Goal: Task Accomplishment & Management: Manage account settings

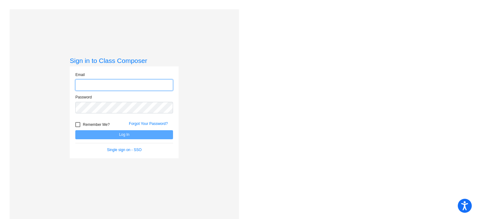
type input "[EMAIL_ADDRESS][DOMAIN_NAME]"
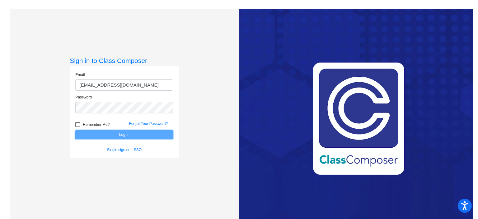
click at [116, 132] on button "Log In" at bounding box center [124, 134] width 98 height 9
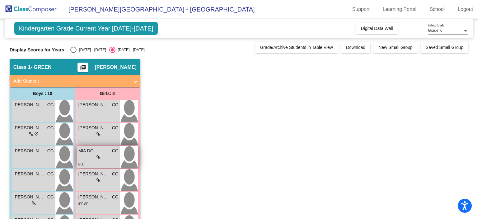
click at [98, 156] on icon at bounding box center [98, 157] width 4 height 4
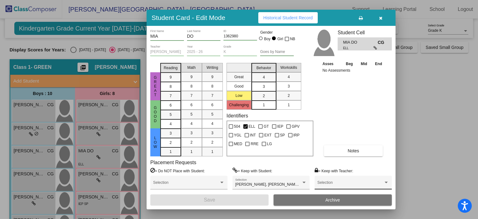
click at [385, 178] on div "Selection" at bounding box center [353, 183] width 72 height 11
click at [414, 155] on div at bounding box center [239, 109] width 478 height 219
click at [382, 16] on button "button" at bounding box center [381, 17] width 20 height 11
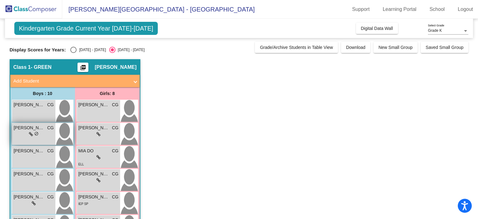
click at [43, 129] on span "DEXTER NEELY" at bounding box center [29, 127] width 31 height 7
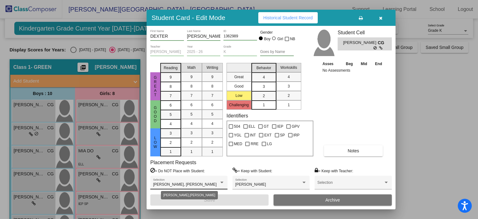
click at [222, 181] on div at bounding box center [221, 182] width 3 height 2
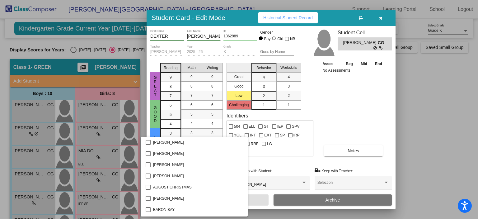
scroll to position [327, 0]
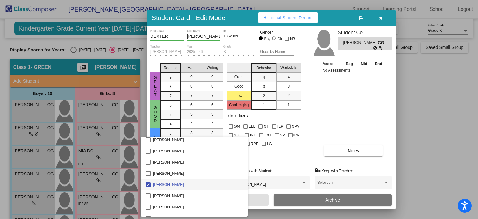
click at [322, 130] on div at bounding box center [239, 109] width 478 height 219
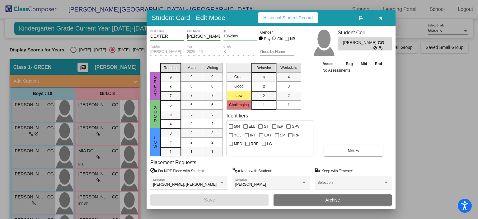
click at [222, 179] on div "JAMISON KREMER, THEO GAEDKE Selection" at bounding box center [189, 183] width 72 height 11
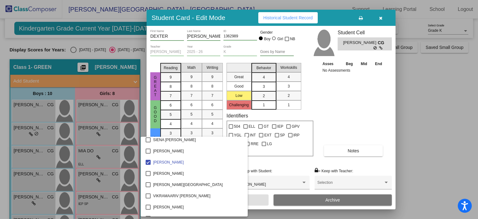
scroll to position [693, 0]
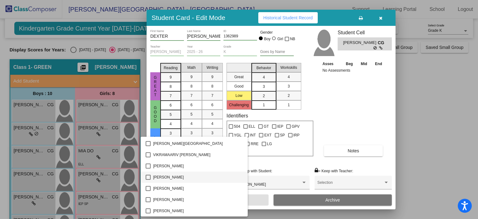
click at [149, 175] on mat-pseudo-checkbox at bounding box center [148, 177] width 5 height 5
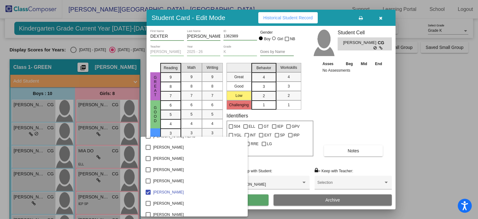
scroll to position [318, 0]
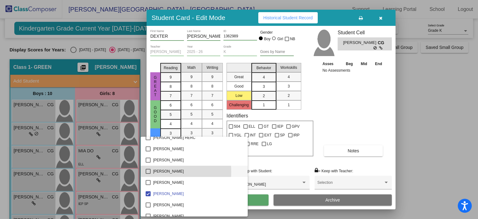
click at [143, 172] on mat-option "JACK FRANSEN" at bounding box center [194, 171] width 107 height 11
click at [353, 105] on div at bounding box center [239, 109] width 478 height 219
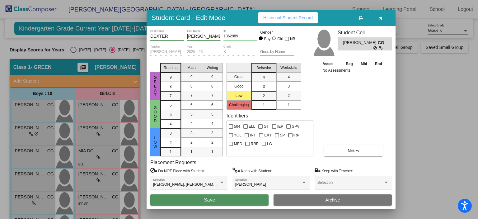
click at [208, 198] on span "Save" at bounding box center [209, 199] width 11 height 5
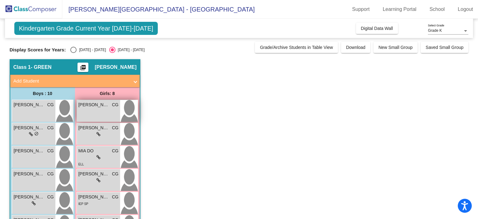
click at [101, 109] on div "CAMBRIE JOHNSON CG lock do_not_disturb_alt" at bounding box center [98, 111] width 43 height 22
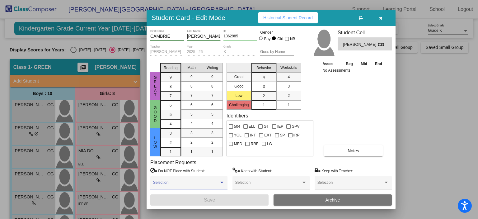
click at [213, 183] on span at bounding box center [186, 184] width 66 height 4
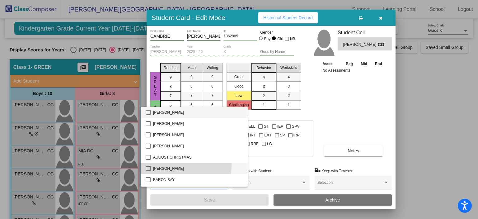
click at [154, 165] on span "AVERIE SIMPSON" at bounding box center [198, 168] width 90 height 11
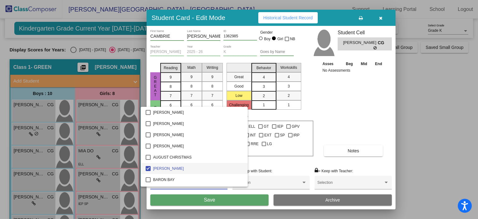
click at [191, 197] on div at bounding box center [239, 109] width 478 height 219
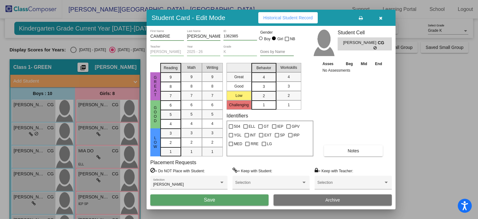
click at [191, 197] on button "Save" at bounding box center [209, 199] width 118 height 11
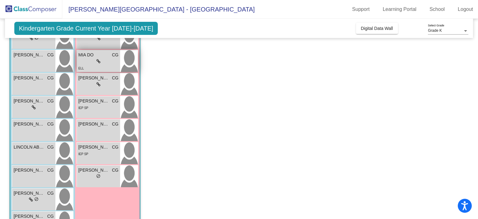
scroll to position [121, 0]
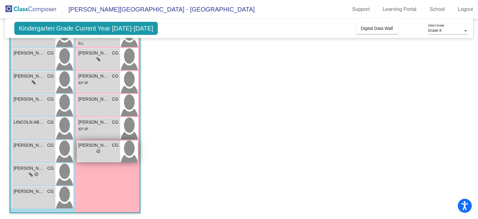
click at [100, 148] on div "lock do_not_disturb_alt" at bounding box center [98, 151] width 4 height 7
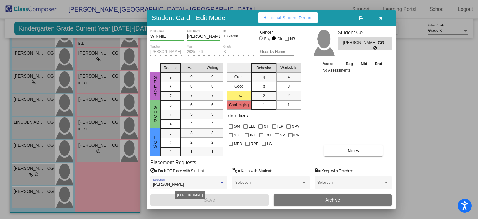
click at [222, 183] on div at bounding box center [222, 182] width 6 height 4
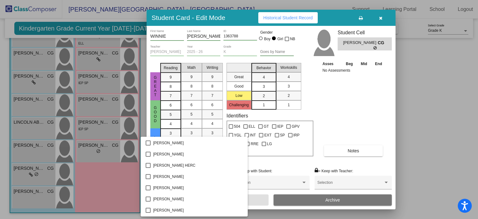
scroll to position [302, 0]
click at [146, 200] on mat-pseudo-checkbox at bounding box center [148, 198] width 5 height 5
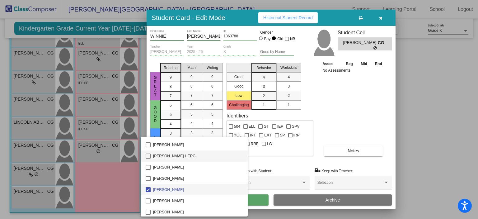
scroll to position [312, 0]
click at [253, 197] on div at bounding box center [239, 109] width 478 height 219
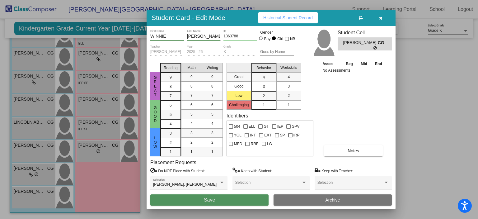
click at [207, 197] on span "Save" at bounding box center [209, 199] width 11 height 5
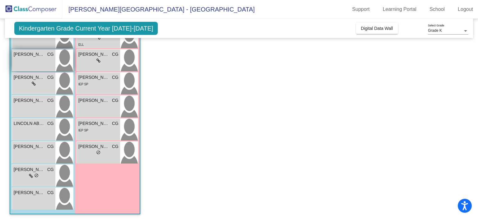
scroll to position [121, 0]
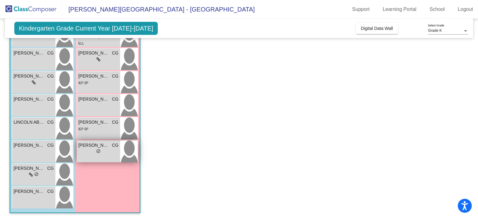
click at [91, 149] on div "lock do_not_disturb_alt" at bounding box center [98, 151] width 40 height 7
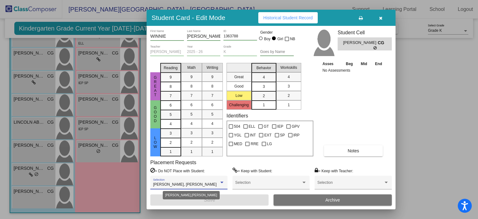
click at [204, 182] on span "DEXTER NEELY, JACK FRANSEN" at bounding box center [184, 184] width 63 height 4
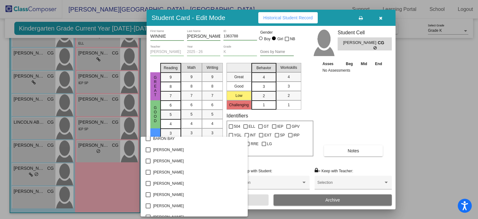
scroll to position [71, 0]
click at [166, 147] on span "BLAKELY CORBIN" at bounding box center [198, 149] width 90 height 11
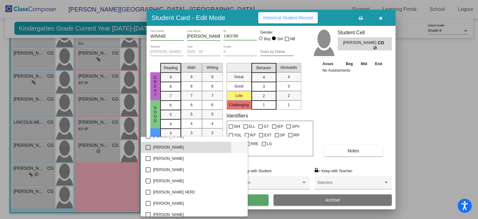
click at [149, 147] on mat-pseudo-checkbox at bounding box center [148, 147] width 5 height 5
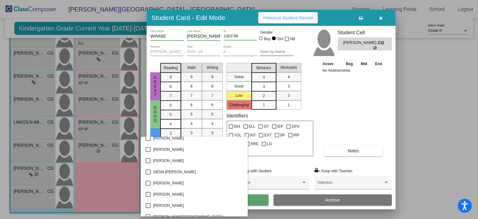
scroll to position [642, 0]
click at [147, 162] on mat-pseudo-checkbox at bounding box center [148, 161] width 5 height 5
click at [288, 158] on div at bounding box center [239, 109] width 478 height 219
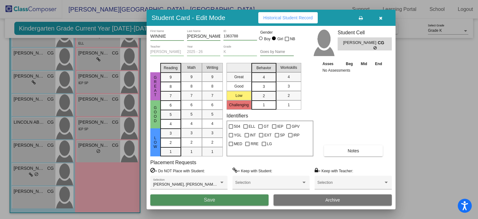
click at [195, 200] on button "Save" at bounding box center [209, 199] width 118 height 11
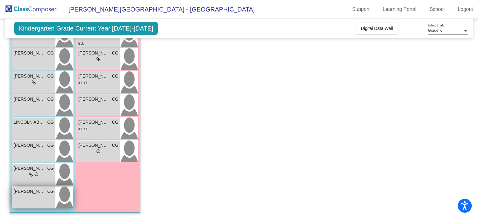
click at [29, 194] on span "RYAN MCSHANE" at bounding box center [29, 191] width 31 height 7
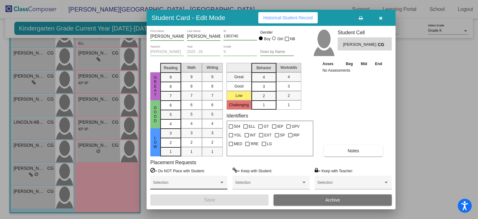
click at [218, 181] on div "Selection" at bounding box center [189, 183] width 72 height 11
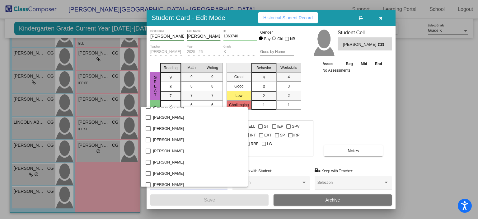
scroll to position [196, 0]
click at [150, 130] on mat-pseudo-checkbox at bounding box center [148, 129] width 5 height 5
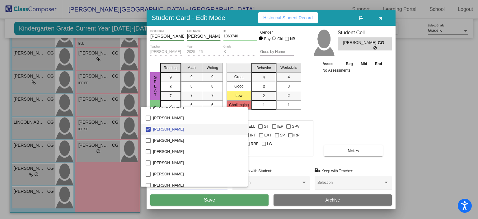
click at [199, 199] on div at bounding box center [239, 109] width 478 height 219
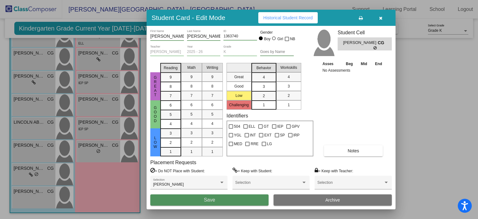
click at [214, 198] on span "Save" at bounding box center [209, 199] width 11 height 5
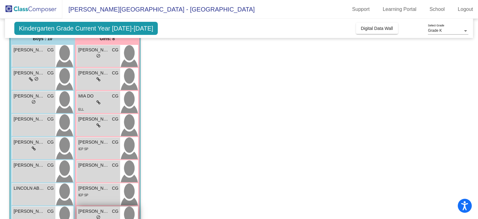
scroll to position [54, 0]
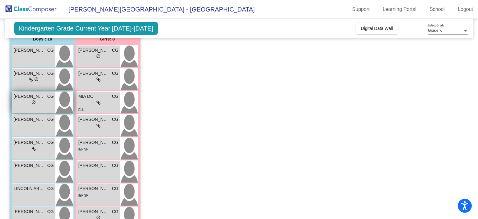
click at [32, 102] on span "do_not_disturb_alt" at bounding box center [33, 102] width 4 height 4
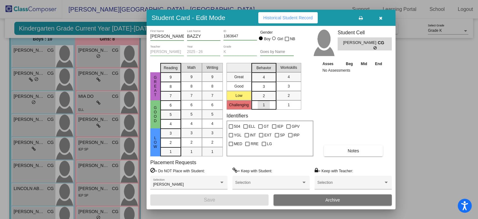
click at [263, 102] on span "1" at bounding box center [264, 105] width 2 height 6
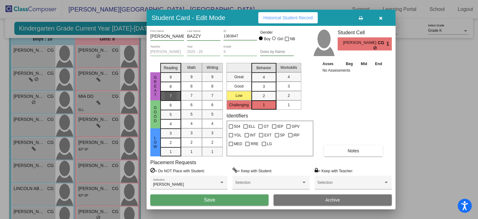
click at [169, 92] on div "7" at bounding box center [171, 95] width 12 height 9
click at [194, 95] on div "7" at bounding box center [191, 95] width 12 height 9
click at [194, 96] on div "7" at bounding box center [191, 95] width 12 height 9
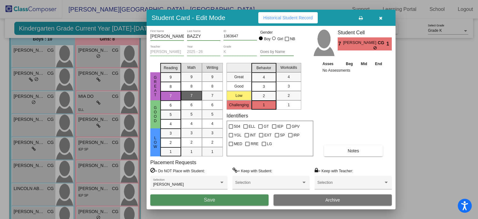
click at [224, 195] on button "Save" at bounding box center [209, 199] width 118 height 11
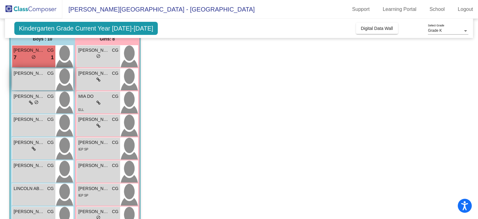
click at [44, 79] on div "BRADY SWANSON CG lock do_not_disturb_alt" at bounding box center [33, 79] width 43 height 22
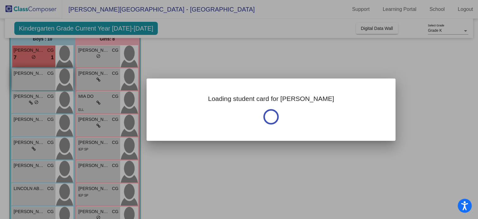
click at [44, 79] on div at bounding box center [239, 109] width 478 height 219
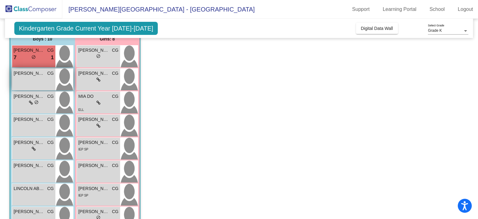
click at [61, 76] on img at bounding box center [64, 79] width 18 height 22
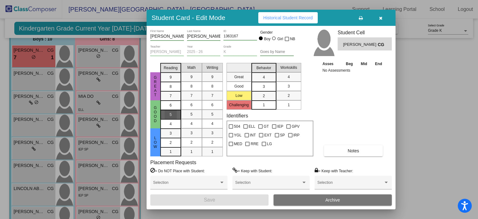
click at [170, 113] on span "5" at bounding box center [171, 115] width 2 height 6
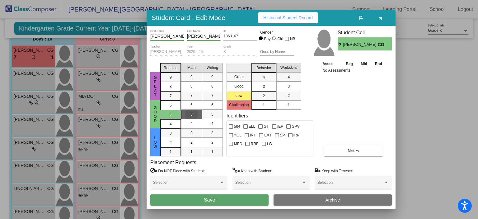
click at [192, 114] on span "5" at bounding box center [191, 114] width 2 height 6
click at [208, 202] on span "Save" at bounding box center [209, 199] width 11 height 5
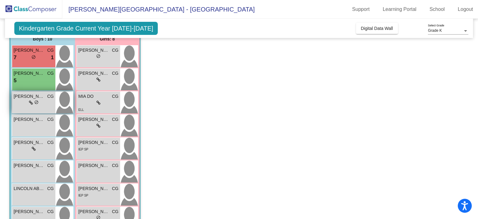
click at [30, 102] on icon at bounding box center [31, 102] width 4 height 4
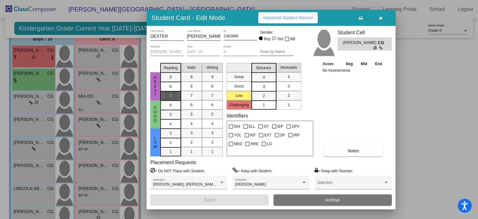
click at [169, 93] on div "7" at bounding box center [171, 95] width 12 height 9
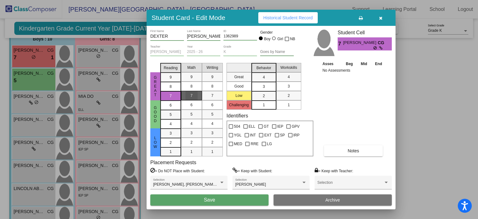
click at [195, 93] on div "7" at bounding box center [191, 95] width 12 height 9
click at [261, 82] on div "3" at bounding box center [264, 86] width 12 height 9
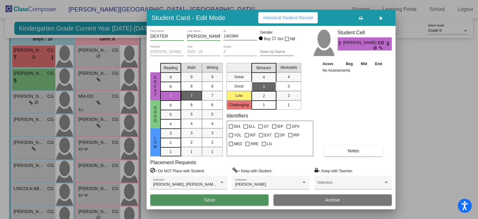
click at [209, 201] on span "Save" at bounding box center [209, 199] width 11 height 5
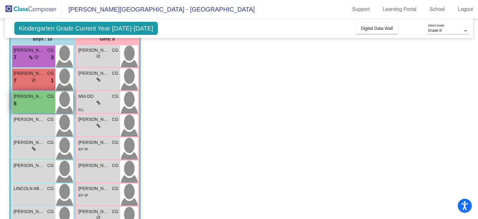
click at [29, 100] on div "5 lock do_not_disturb_alt" at bounding box center [34, 104] width 40 height 8
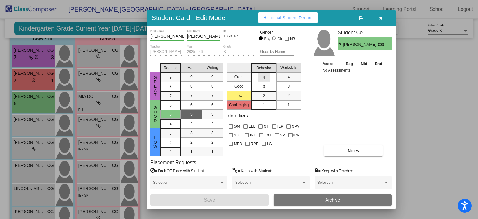
click at [264, 76] on span "4" at bounding box center [264, 77] width 2 height 6
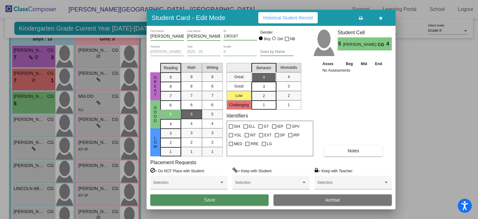
click at [213, 195] on button "Save" at bounding box center [209, 199] width 118 height 11
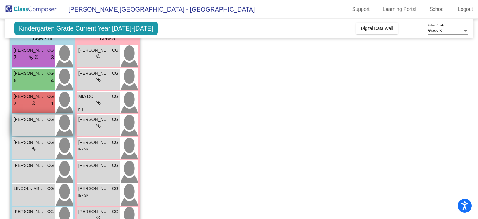
click at [29, 123] on div "ISHAAN VIGNESH CG lock do_not_disturb_alt" at bounding box center [33, 125] width 43 height 22
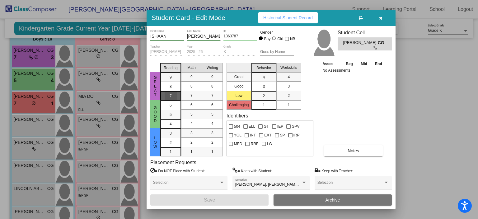
click at [168, 96] on div "7" at bounding box center [171, 95] width 12 height 9
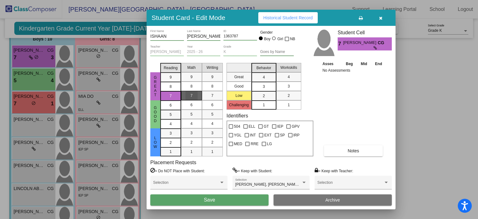
click at [193, 94] on div "7" at bounding box center [191, 95] width 12 height 9
click at [266, 82] on div "3" at bounding box center [264, 86] width 12 height 9
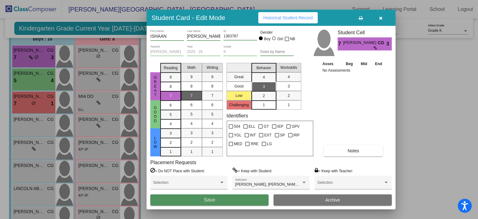
click at [206, 200] on span "Save" at bounding box center [209, 199] width 11 height 5
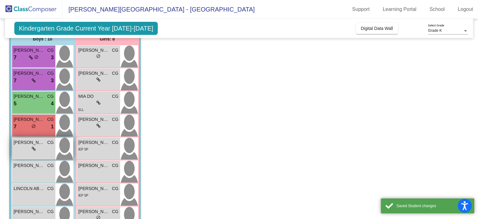
click at [42, 153] on div "JOSIAH ILISEI CG lock do_not_disturb_alt" at bounding box center [33, 149] width 43 height 22
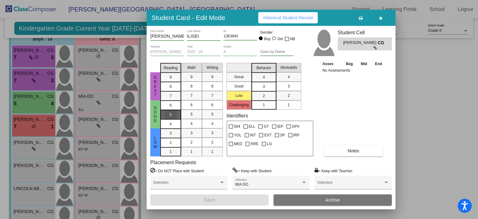
click at [167, 113] on div "5" at bounding box center [171, 114] width 12 height 9
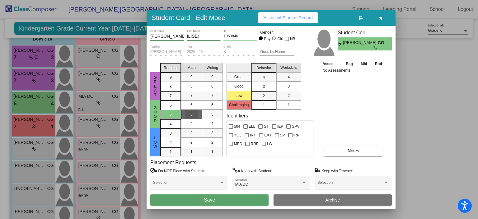
click at [194, 114] on div "5" at bounding box center [191, 114] width 12 height 9
click at [264, 87] on span "3" at bounding box center [264, 87] width 2 height 6
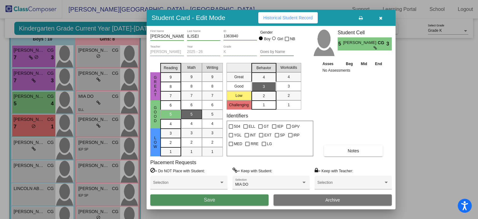
click at [213, 202] on span "Save" at bounding box center [209, 199] width 11 height 5
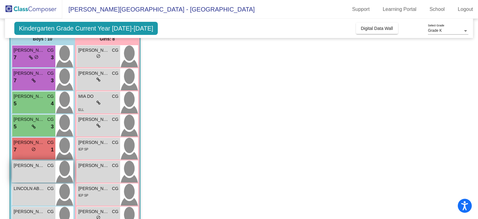
click at [29, 169] on div "JULIAN DE VRIES CG lock do_not_disturb_alt" at bounding box center [33, 172] width 43 height 22
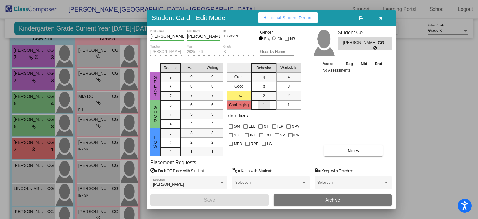
click at [268, 104] on div "1" at bounding box center [264, 104] width 12 height 9
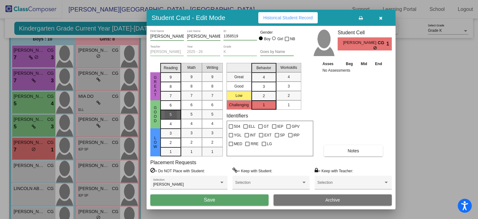
click at [172, 114] on div "5" at bounding box center [171, 114] width 12 height 9
click at [190, 114] on span "5" at bounding box center [191, 114] width 2 height 6
click at [222, 197] on button "Save" at bounding box center [209, 199] width 118 height 11
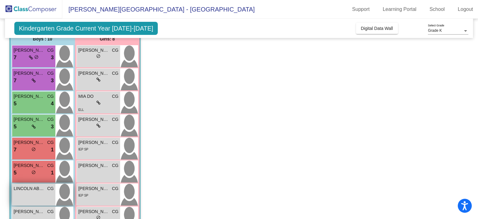
click at [35, 193] on div "LINCOLN ABRO CG lock do_not_disturb_alt" at bounding box center [33, 195] width 43 height 22
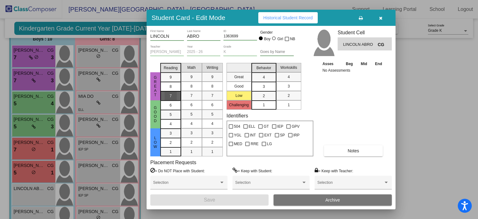
click at [173, 91] on div "7" at bounding box center [171, 95] width 12 height 9
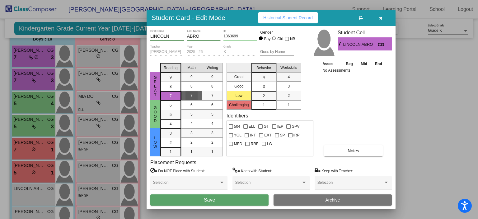
click at [193, 96] on div "7" at bounding box center [191, 95] width 12 height 9
click at [263, 75] on span "4" at bounding box center [264, 77] width 2 height 6
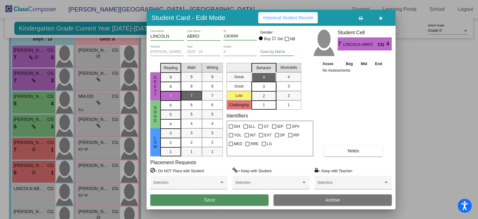
click at [219, 198] on button "Save" at bounding box center [209, 199] width 118 height 11
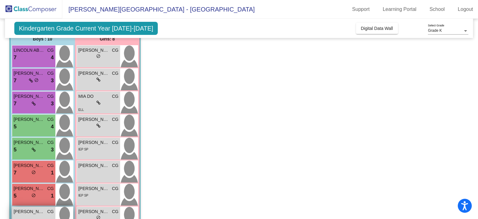
click at [35, 209] on span "NOAH COSSETTE" at bounding box center [29, 211] width 31 height 7
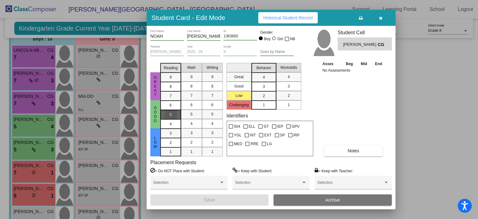
click at [170, 114] on span "5" at bounding box center [171, 115] width 2 height 6
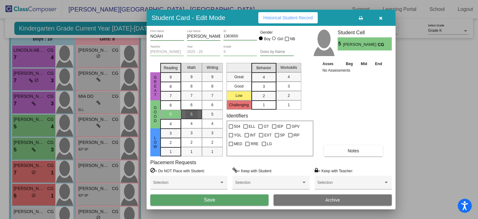
click at [195, 115] on div "5" at bounding box center [191, 114] width 12 height 9
click at [261, 93] on div "2" at bounding box center [264, 95] width 12 height 9
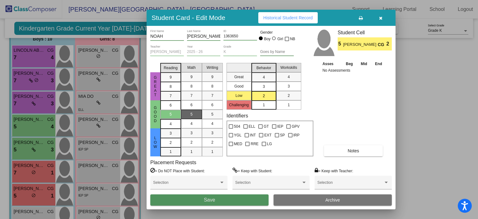
click at [212, 196] on button "Save" at bounding box center [209, 199] width 118 height 11
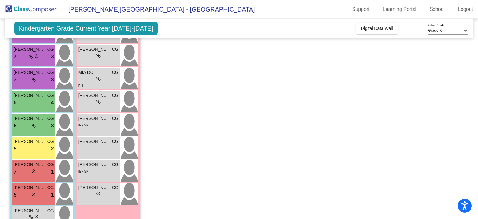
scroll to position [121, 0]
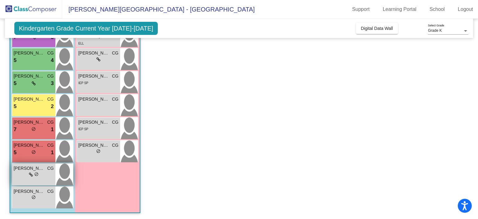
click at [29, 170] on span "OWEN CHLEBEK" at bounding box center [29, 168] width 31 height 7
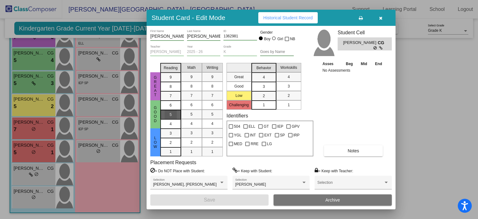
click at [169, 112] on div "5" at bounding box center [171, 114] width 12 height 9
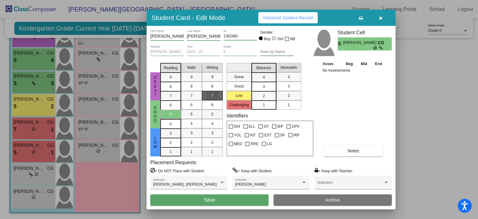
click at [212, 96] on span "7" at bounding box center [212, 96] width 2 height 6
click at [259, 83] on div "3" at bounding box center [264, 86] width 12 height 9
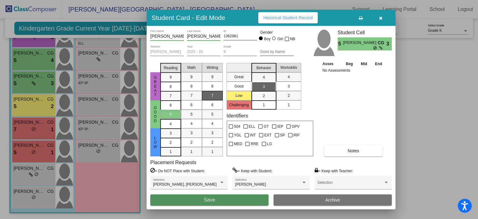
click at [241, 198] on button "Save" at bounding box center [209, 199] width 118 height 11
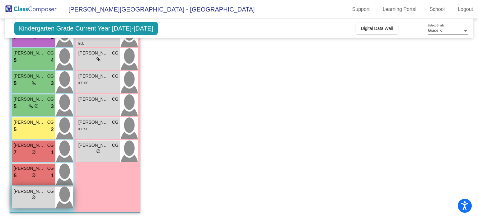
click at [29, 200] on div "lock do_not_disturb_alt" at bounding box center [34, 197] width 40 height 7
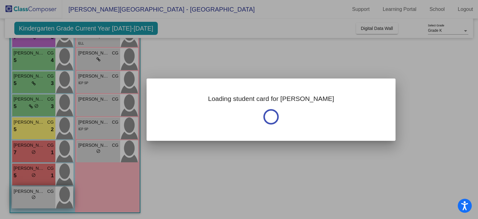
click at [29, 200] on div at bounding box center [239, 109] width 478 height 219
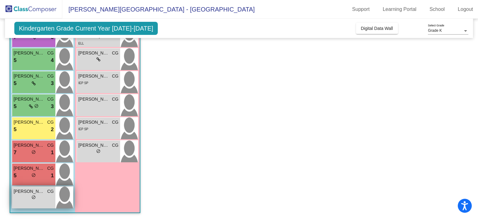
click at [29, 200] on div "lock do_not_disturb_alt" at bounding box center [34, 197] width 40 height 7
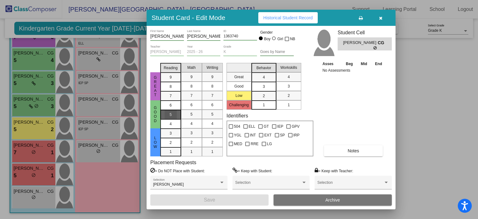
click at [171, 117] on span "5" at bounding box center [171, 115] width 2 height 6
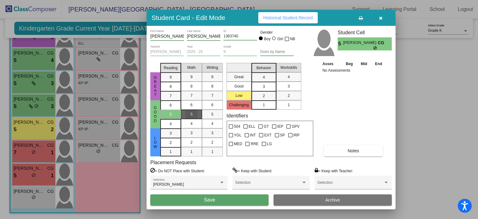
click at [198, 116] on mat-list-option "5" at bounding box center [191, 114] width 21 height 9
click at [264, 95] on span "2" at bounding box center [264, 96] width 2 height 6
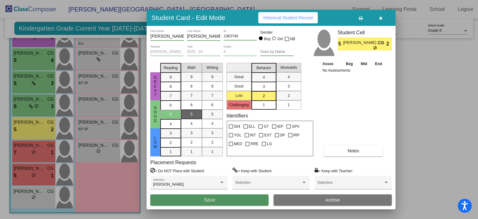
click at [214, 200] on span "Save" at bounding box center [209, 199] width 11 height 5
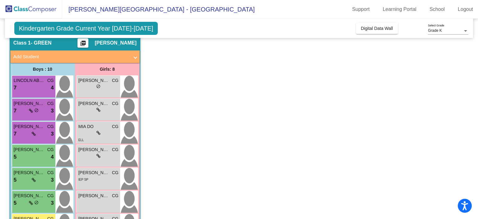
scroll to position [21, 0]
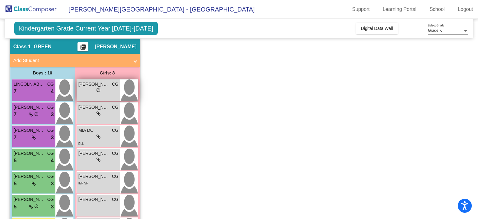
click at [100, 86] on span "CAMBRIE JOHNSON" at bounding box center [93, 84] width 31 height 7
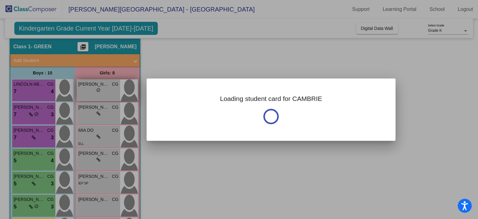
click at [100, 86] on div at bounding box center [239, 109] width 478 height 219
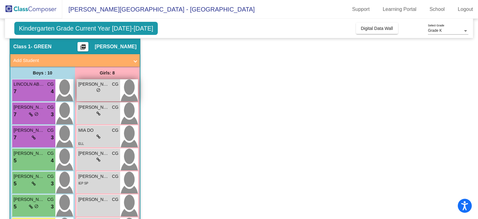
click at [105, 90] on div "lock do_not_disturb_alt" at bounding box center [98, 90] width 40 height 7
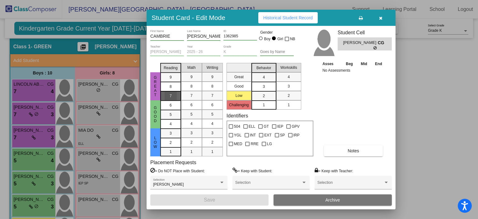
click at [179, 96] on mat-list-option "7" at bounding box center [170, 95] width 21 height 9
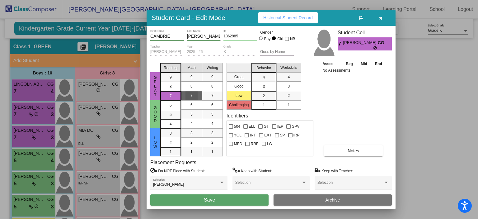
click at [195, 97] on div "7" at bounding box center [191, 95] width 12 height 9
click at [262, 77] on div "4" at bounding box center [264, 76] width 12 height 9
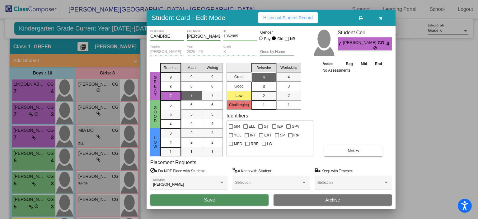
click at [215, 201] on button "Save" at bounding box center [209, 199] width 118 height 11
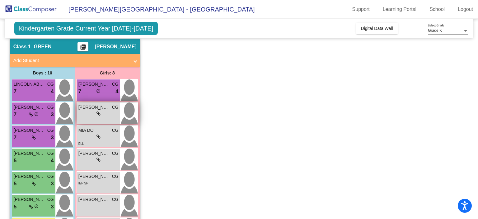
click at [100, 111] on span at bounding box center [98, 113] width 4 height 5
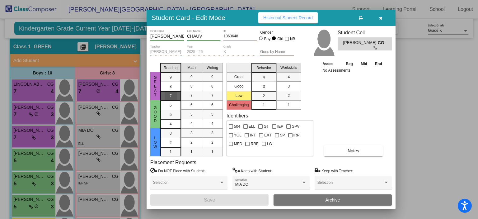
click at [170, 99] on div "7" at bounding box center [171, 95] width 12 height 9
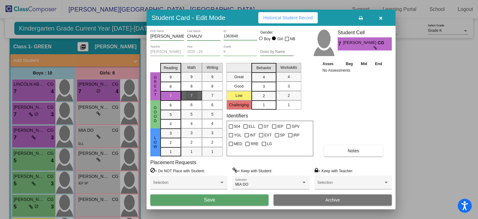
click at [194, 96] on div "7" at bounding box center [191, 95] width 12 height 9
click at [265, 75] on div "4" at bounding box center [264, 76] width 12 height 9
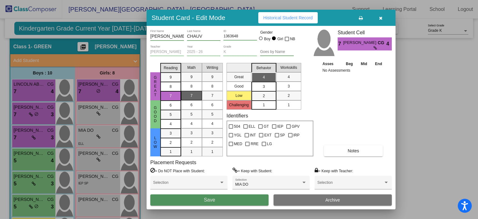
click at [211, 198] on span "Save" at bounding box center [209, 199] width 11 height 5
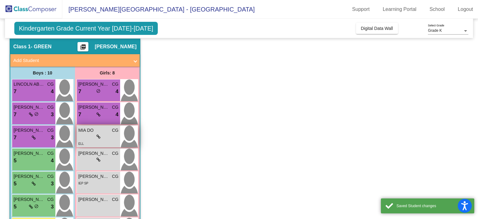
click at [101, 128] on span "MIA DO" at bounding box center [93, 130] width 31 height 7
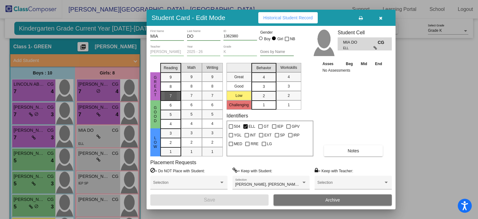
click at [170, 97] on span "7" at bounding box center [171, 96] width 2 height 6
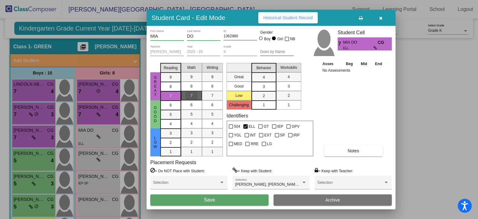
click at [193, 100] on div "7" at bounding box center [191, 95] width 12 height 9
click at [264, 74] on span "4" at bounding box center [264, 77] width 2 height 6
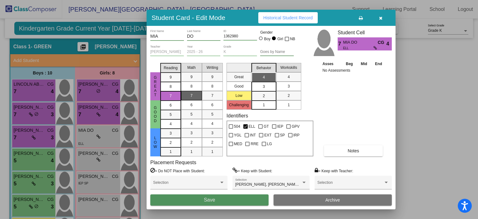
click at [210, 200] on span "Save" at bounding box center [209, 199] width 11 height 5
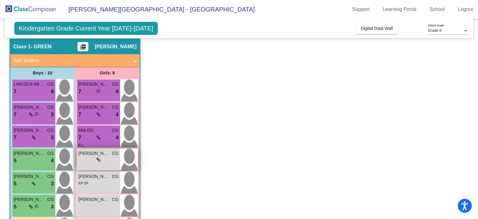
click at [103, 159] on div "lock do_not_disturb_alt" at bounding box center [98, 159] width 40 height 7
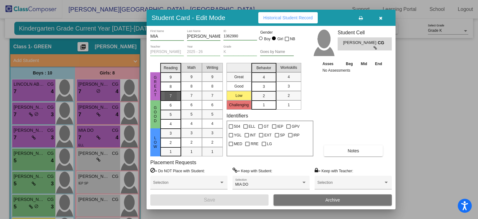
click at [179, 95] on mat-list-option "7" at bounding box center [170, 95] width 21 height 9
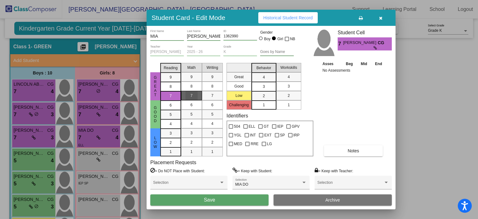
click at [194, 98] on div "7" at bounding box center [191, 95] width 12 height 9
click at [267, 75] on div "4" at bounding box center [264, 76] width 12 height 9
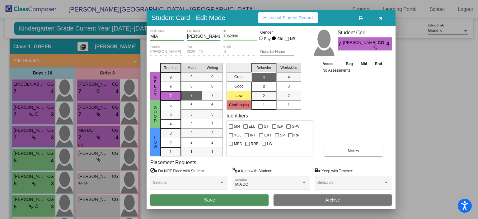
click at [226, 196] on button "Save" at bounding box center [209, 199] width 118 height 11
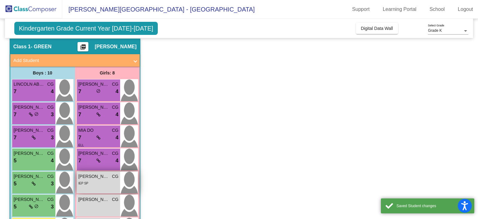
click at [103, 183] on div "IEP SP" at bounding box center [98, 183] width 40 height 7
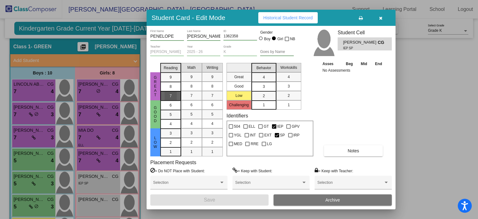
click at [170, 96] on span "7" at bounding box center [171, 96] width 2 height 6
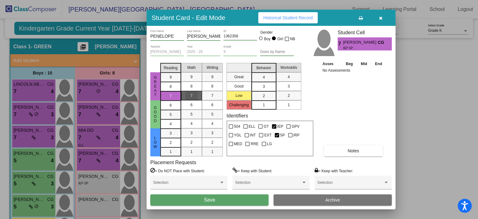
click at [189, 95] on div "7" at bounding box center [191, 95] width 12 height 9
click at [268, 73] on div "4" at bounding box center [264, 76] width 12 height 9
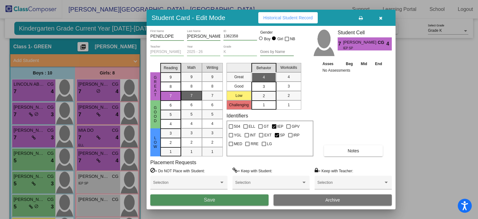
click at [208, 201] on span "Save" at bounding box center [209, 199] width 11 height 5
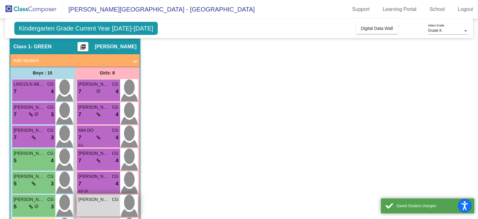
click at [100, 199] on span "RAEGAN KINVILLE" at bounding box center [93, 199] width 31 height 7
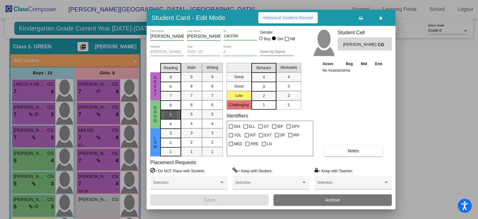
click at [174, 114] on div "5" at bounding box center [171, 114] width 12 height 9
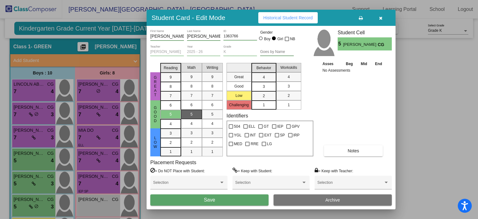
click at [191, 115] on span "5" at bounding box center [191, 114] width 2 height 6
click at [264, 77] on span "4" at bounding box center [264, 77] width 2 height 6
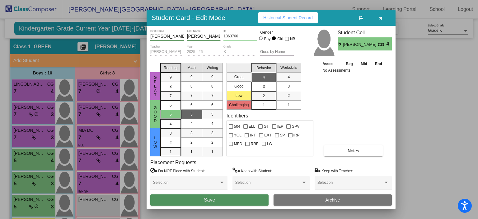
click at [209, 196] on button "Save" at bounding box center [209, 199] width 118 height 11
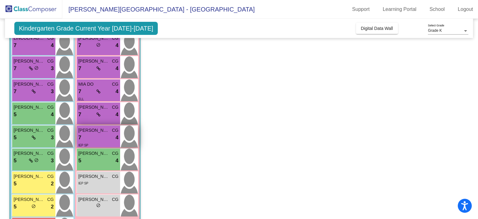
scroll to position [67, 0]
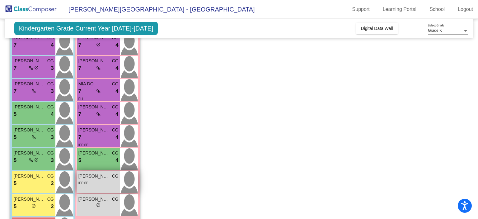
click at [98, 182] on div "IEP SP" at bounding box center [98, 182] width 40 height 7
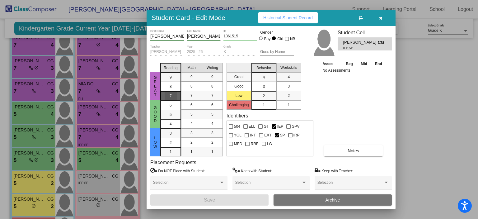
click at [172, 98] on div "7" at bounding box center [171, 95] width 12 height 9
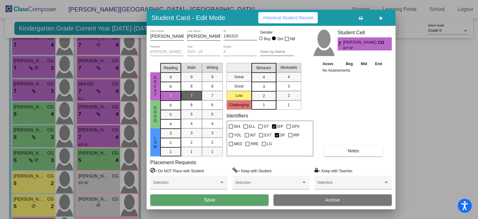
click at [189, 97] on div "7" at bounding box center [191, 95] width 12 height 9
click at [264, 73] on div "4" at bounding box center [264, 76] width 12 height 9
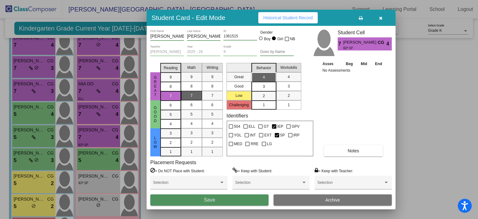
click at [210, 197] on span "Save" at bounding box center [209, 199] width 11 height 5
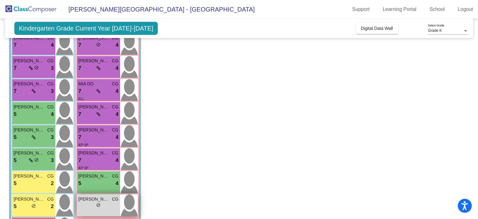
click at [95, 203] on div "lock do_not_disturb_alt" at bounding box center [98, 205] width 40 height 7
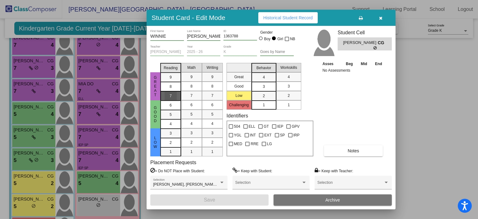
click at [175, 97] on div "7" at bounding box center [171, 95] width 12 height 9
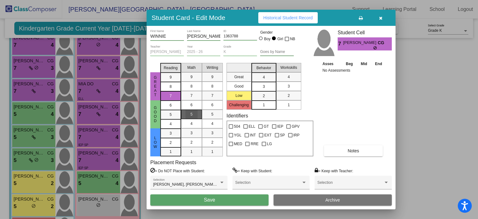
click at [194, 113] on div "5" at bounding box center [191, 114] width 12 height 9
click at [261, 94] on div "2" at bounding box center [264, 95] width 12 height 9
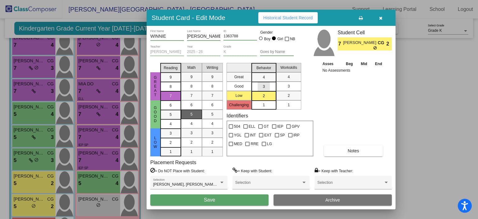
click at [264, 86] on span "3" at bounding box center [264, 87] width 2 height 6
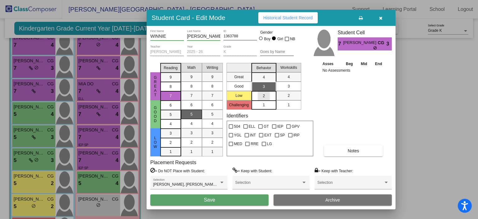
click at [266, 96] on div "2" at bounding box center [264, 95] width 12 height 9
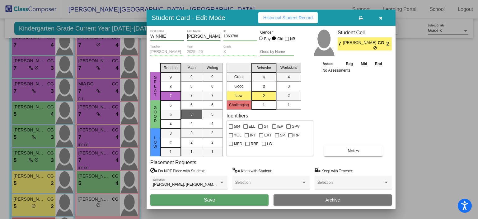
click at [213, 198] on span "Save" at bounding box center [209, 199] width 11 height 5
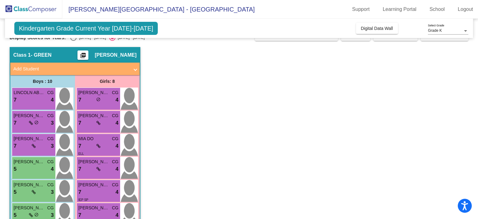
scroll to position [0, 0]
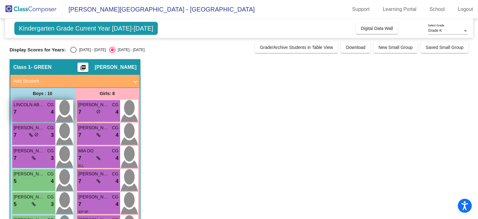
click at [37, 117] on div "LINCOLN ABRO CG 7 lock do_not_disturb_alt 4" at bounding box center [33, 111] width 43 height 22
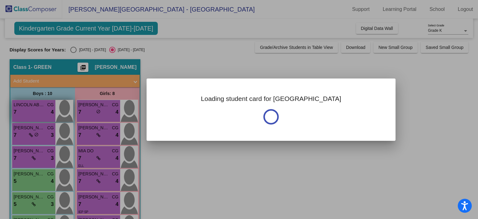
click at [37, 117] on div at bounding box center [239, 109] width 478 height 219
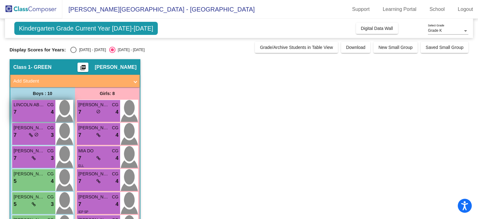
click at [37, 117] on div "LINCOLN ABRO CG 7 lock do_not_disturb_alt 4" at bounding box center [33, 111] width 43 height 22
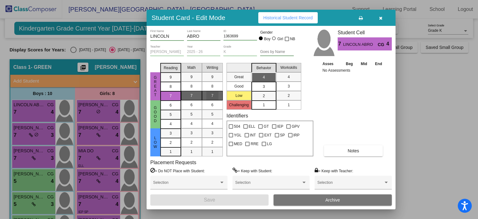
click at [208, 93] on div "7" at bounding box center [212, 95] width 12 height 9
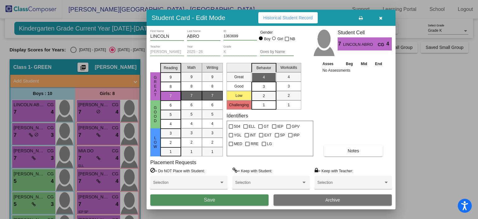
click at [202, 199] on button "Save" at bounding box center [209, 199] width 118 height 11
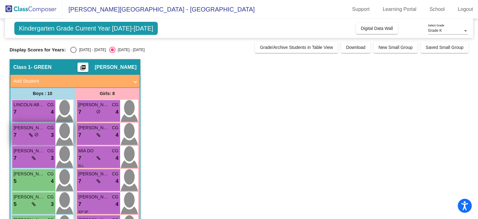
click at [40, 138] on div "7 lock do_not_disturb_alt 3" at bounding box center [34, 135] width 40 height 8
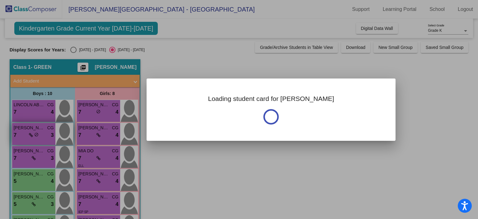
click at [40, 138] on div at bounding box center [239, 109] width 478 height 219
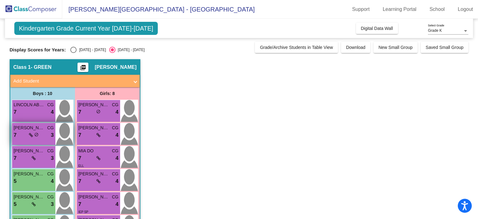
click at [23, 139] on div "DEXTER NEELY CG 7 lock do_not_disturb_alt 3" at bounding box center [33, 134] width 43 height 22
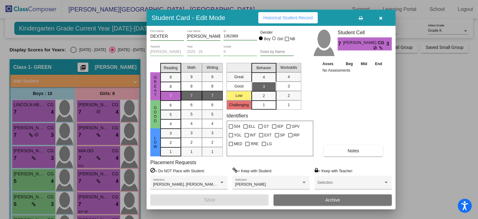
click at [216, 95] on div "7" at bounding box center [212, 95] width 12 height 9
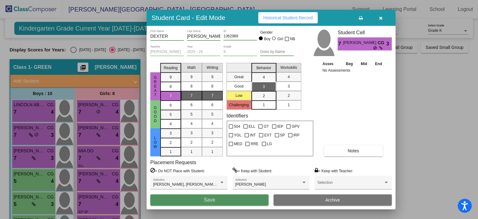
click at [217, 205] on button "Save" at bounding box center [209, 199] width 118 height 11
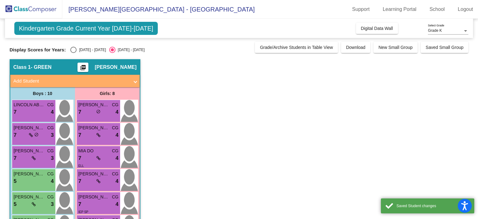
click at [217, 201] on app-classroom "Class 1 - GREEN picture_as_pdf Cheri Gonzales Add Student First Name Last Name …" at bounding box center [239, 199] width 459 height 281
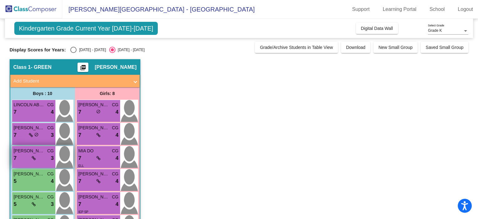
click at [29, 153] on span "ISHAAN VIGNESH" at bounding box center [29, 150] width 31 height 7
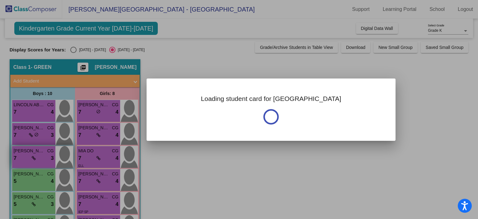
click at [29, 153] on div at bounding box center [239, 109] width 478 height 219
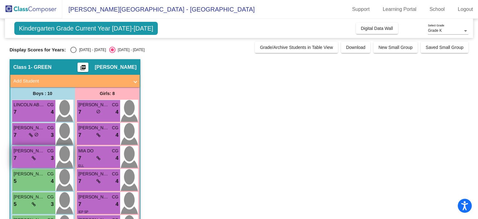
click at [29, 153] on span "ISHAAN VIGNESH" at bounding box center [29, 150] width 31 height 7
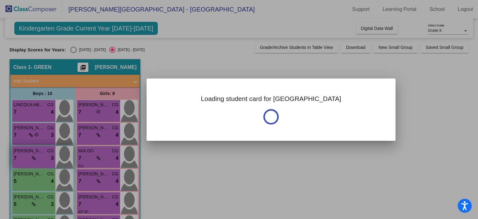
click at [29, 153] on div at bounding box center [239, 109] width 478 height 219
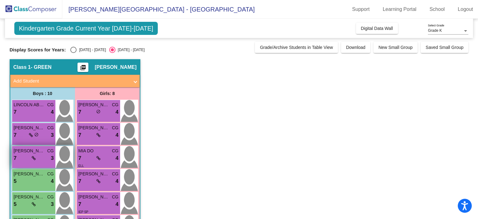
click at [29, 153] on span "ISHAAN VIGNESH" at bounding box center [29, 150] width 31 height 7
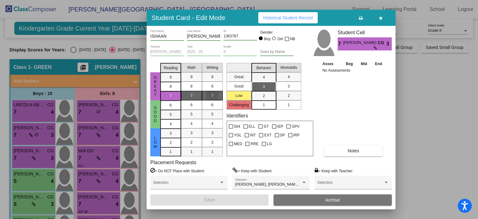
click at [215, 99] on div "7" at bounding box center [212, 95] width 12 height 9
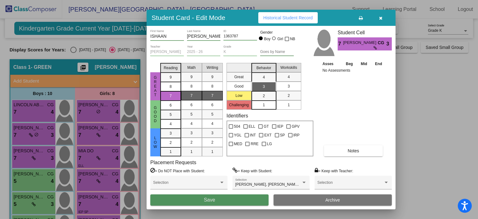
click at [217, 199] on button "Save" at bounding box center [209, 199] width 118 height 11
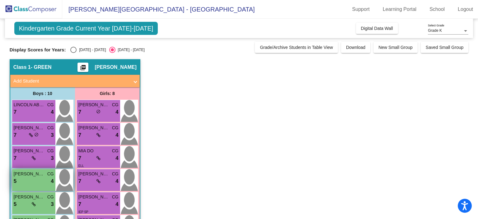
click at [34, 179] on div "5 lock do_not_disturb_alt 4" at bounding box center [34, 181] width 40 height 8
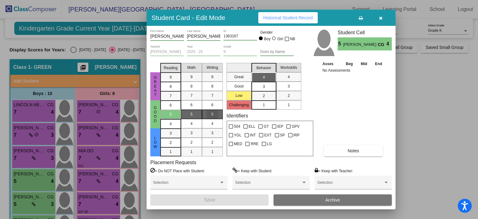
click at [215, 113] on div "5" at bounding box center [212, 114] width 12 height 9
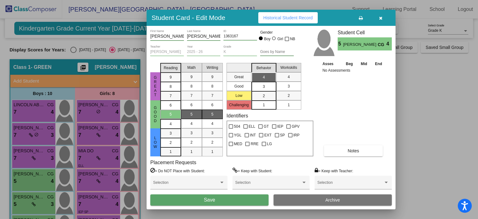
click at [217, 197] on button "Save" at bounding box center [209, 199] width 118 height 11
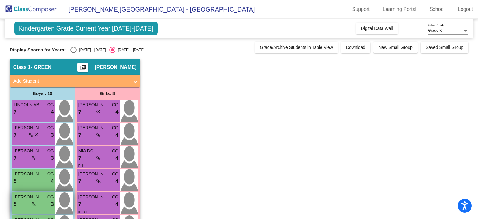
click at [31, 207] on div "5 lock do_not_disturb_alt 3" at bounding box center [34, 204] width 40 height 8
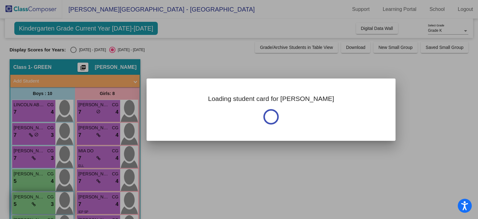
click at [31, 207] on div at bounding box center [239, 109] width 478 height 219
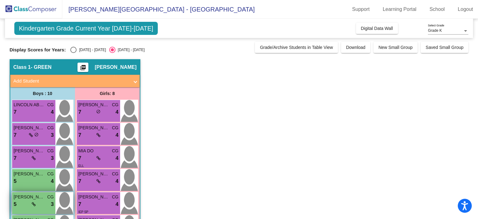
click at [31, 207] on div "5 lock do_not_disturb_alt 3" at bounding box center [34, 204] width 40 height 8
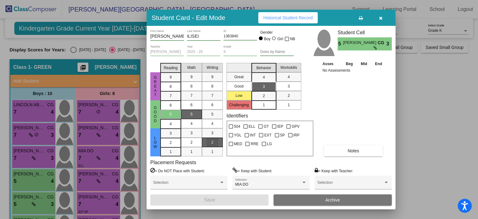
click at [208, 141] on div "2" at bounding box center [212, 142] width 12 height 9
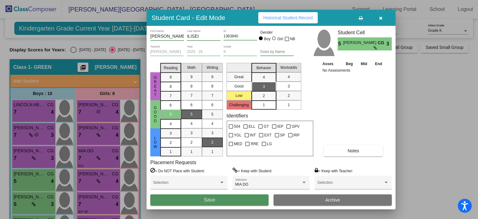
click at [205, 199] on span "Save" at bounding box center [209, 199] width 11 height 5
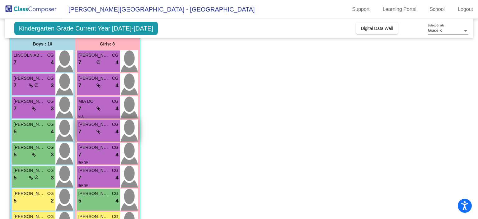
scroll to position [50, 0]
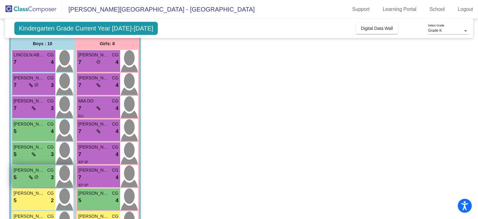
click at [25, 178] on div "5 lock do_not_disturb_alt 3" at bounding box center [34, 177] width 40 height 8
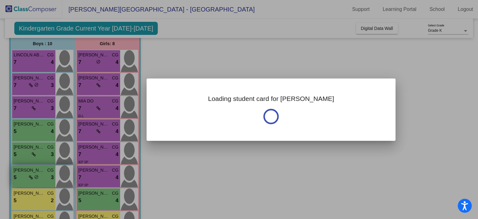
click at [25, 178] on div at bounding box center [239, 109] width 478 height 219
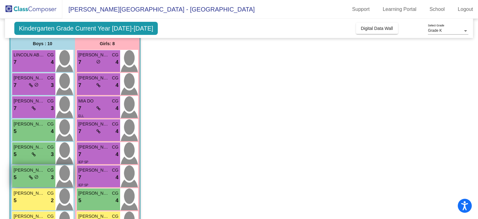
click at [25, 178] on div "5 lock do_not_disturb_alt 3" at bounding box center [34, 177] width 40 height 8
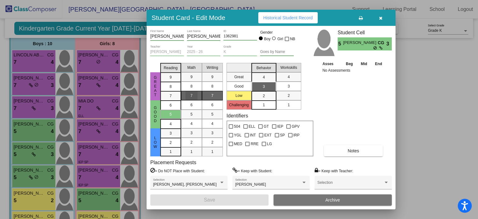
click at [192, 97] on span "7" at bounding box center [191, 96] width 2 height 6
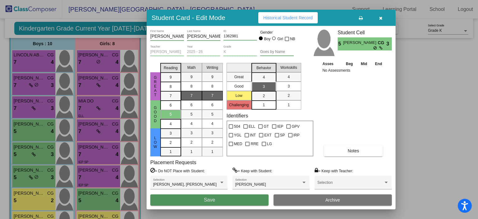
click at [204, 199] on span "Save" at bounding box center [209, 199] width 11 height 5
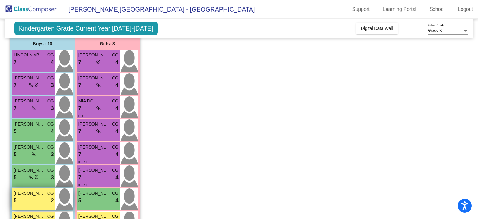
click at [30, 199] on div "5 lock do_not_disturb_alt 2" at bounding box center [34, 200] width 40 height 8
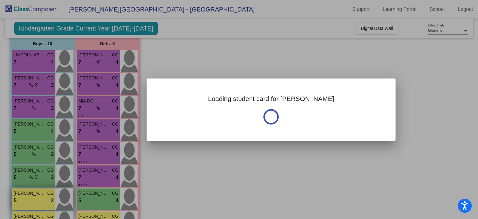
click at [30, 199] on div at bounding box center [239, 109] width 478 height 219
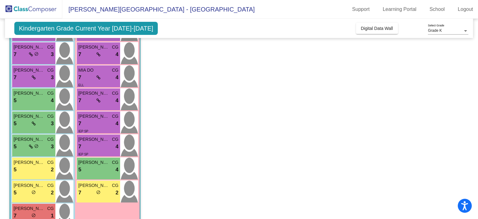
scroll to position [81, 0]
click at [101, 115] on span "PENELOPE HERRERA" at bounding box center [93, 116] width 31 height 7
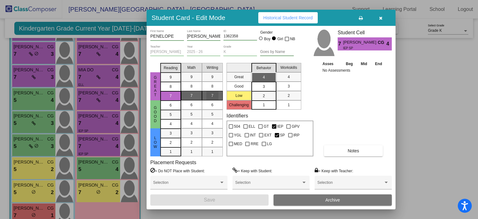
click at [211, 96] on span "7" at bounding box center [212, 96] width 2 height 6
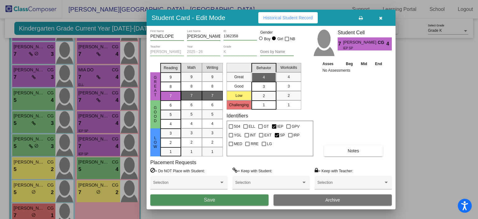
click at [217, 196] on button "Save" at bounding box center [209, 199] width 118 height 11
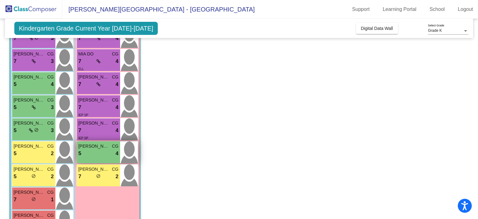
scroll to position [96, 0]
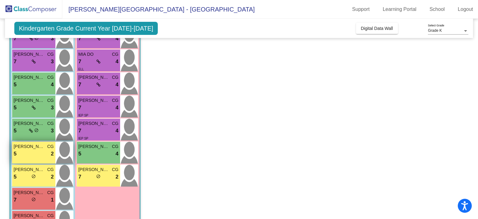
click at [32, 155] on div "5 lock do_not_disturb_alt 2" at bounding box center [34, 154] width 40 height 8
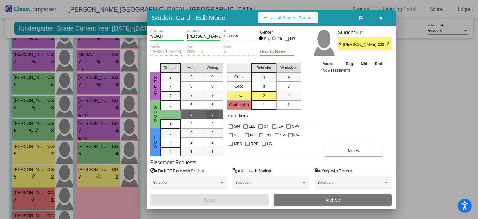
click at [211, 113] on div "5" at bounding box center [212, 114] width 12 height 9
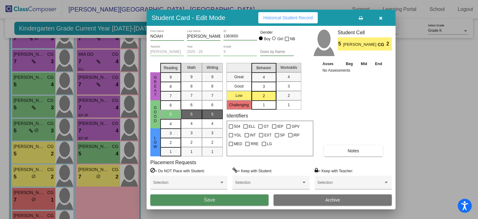
click at [212, 200] on span "Save" at bounding box center [209, 199] width 11 height 5
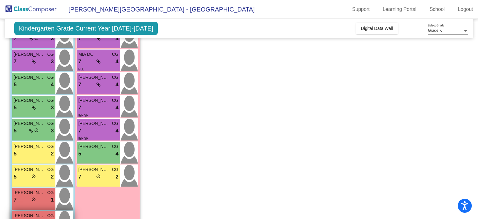
click at [37, 214] on span "JULIAN DE VRIES" at bounding box center [29, 215] width 31 height 7
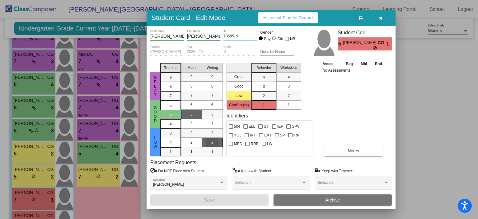
click at [210, 142] on div "2" at bounding box center [212, 142] width 12 height 9
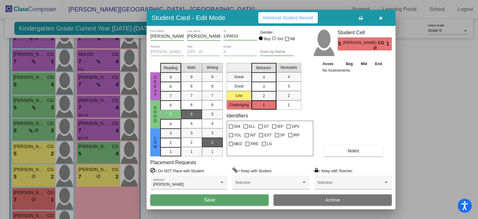
click at [213, 198] on span "Save" at bounding box center [209, 199] width 11 height 5
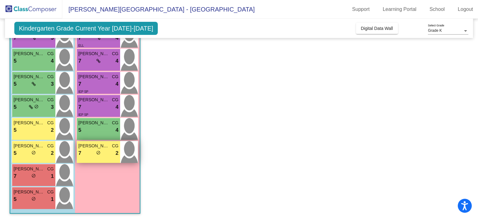
scroll to position [121, 0]
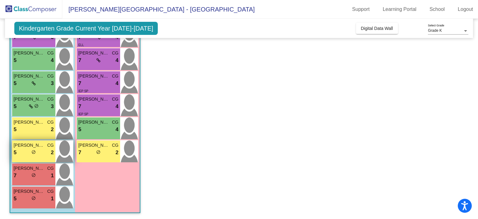
click at [29, 153] on div "5 lock do_not_disturb_alt 2" at bounding box center [34, 152] width 40 height 8
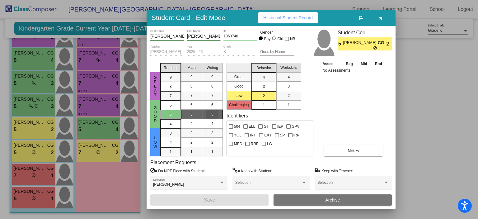
click at [213, 113] on span "5" at bounding box center [212, 114] width 2 height 6
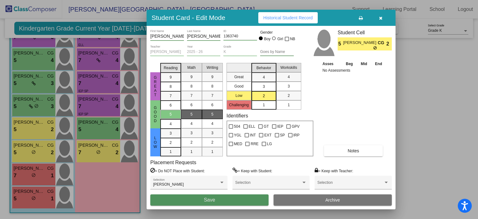
click at [207, 199] on span "Save" at bounding box center [209, 199] width 11 height 5
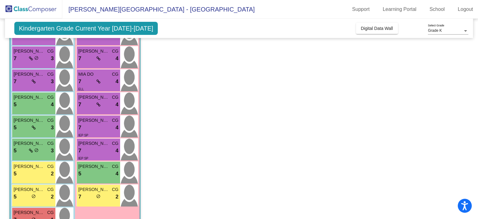
scroll to position [76, 0]
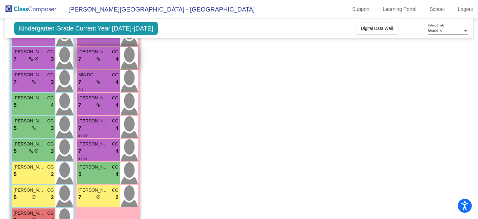
click at [89, 57] on div "7 lock do_not_disturb_alt 4" at bounding box center [98, 59] width 40 height 8
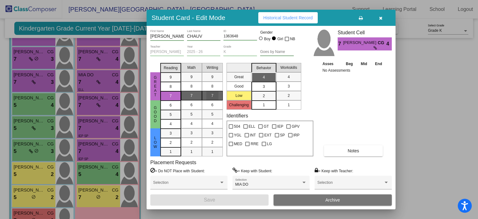
click at [213, 93] on span "7" at bounding box center [212, 96] width 2 height 6
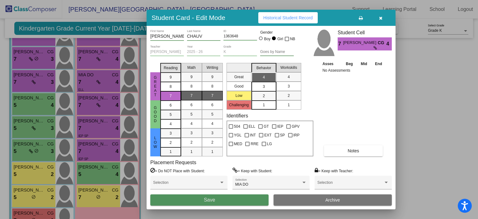
click at [208, 200] on span "Save" at bounding box center [209, 199] width 11 height 5
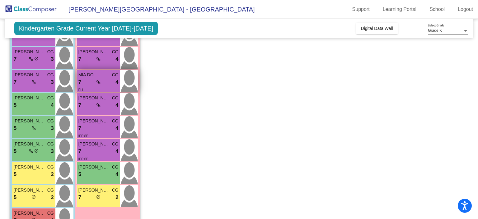
click at [93, 83] on div "7 lock do_not_disturb_alt 4" at bounding box center [98, 82] width 40 height 8
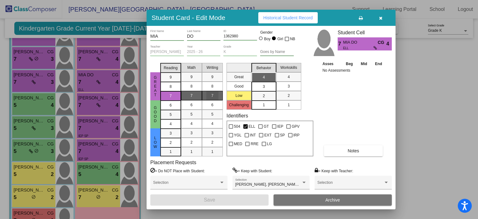
click at [209, 95] on div "7" at bounding box center [212, 95] width 12 height 9
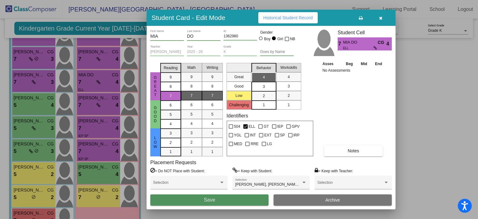
click at [219, 198] on button "Save" at bounding box center [209, 199] width 118 height 11
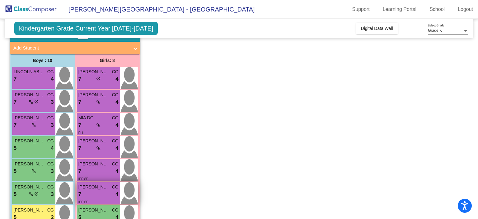
scroll to position [32, 0]
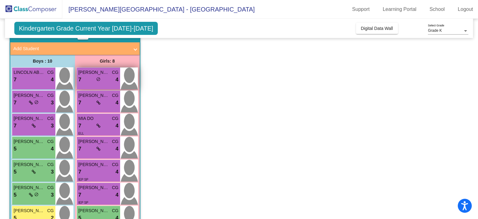
click at [109, 78] on div "7 lock do_not_disturb_alt 4" at bounding box center [98, 80] width 40 height 8
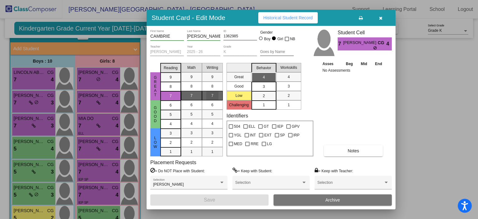
click at [210, 95] on div "7" at bounding box center [212, 95] width 12 height 9
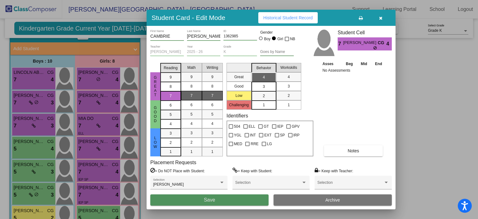
click at [219, 200] on button "Save" at bounding box center [209, 199] width 118 height 11
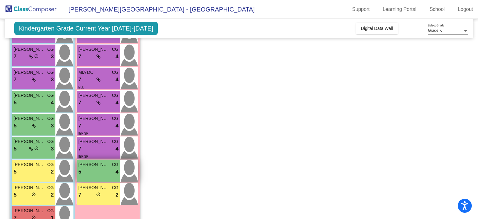
scroll to position [80, 0]
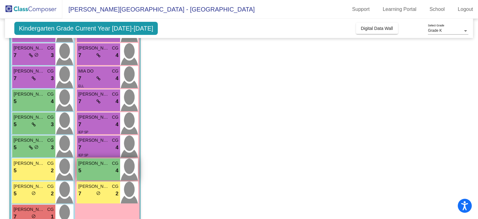
click at [96, 166] on span "RAEGAN KINVILLE" at bounding box center [93, 163] width 31 height 7
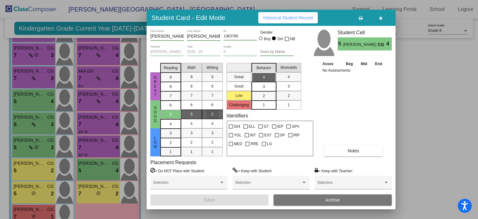
click at [212, 113] on span "5" at bounding box center [212, 114] width 2 height 6
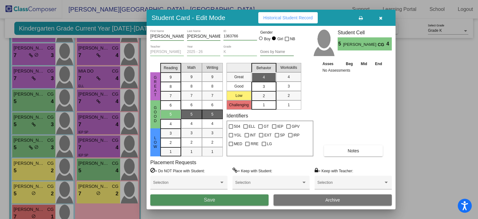
click at [207, 198] on span "Save" at bounding box center [209, 199] width 11 height 5
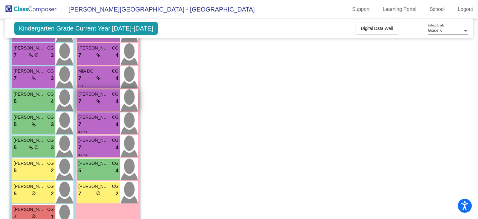
click at [102, 101] on div "7 lock do_not_disturb_alt 4" at bounding box center [98, 101] width 40 height 8
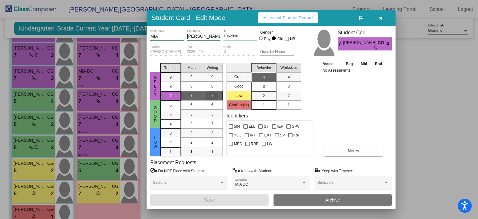
click at [215, 93] on div "7" at bounding box center [212, 95] width 12 height 9
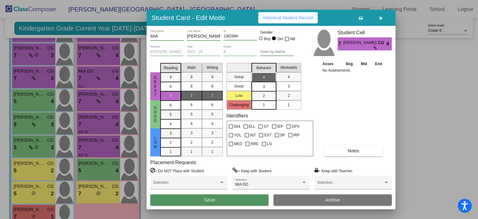
click at [209, 199] on span "Save" at bounding box center [209, 199] width 11 height 5
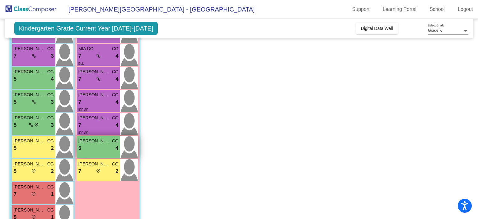
scroll to position [101, 0]
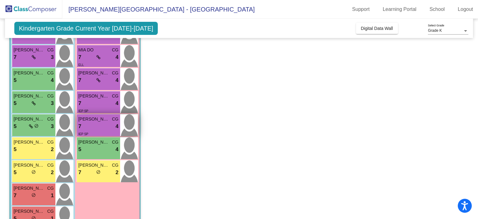
click at [107, 126] on div "7 lock do_not_disturb_alt 4" at bounding box center [98, 126] width 40 height 8
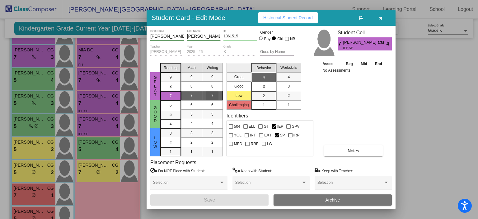
click at [216, 93] on div "7" at bounding box center [212, 95] width 12 height 9
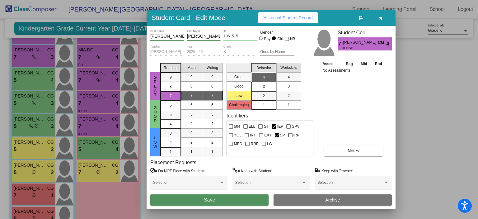
click at [199, 198] on button "Save" at bounding box center [209, 199] width 118 height 11
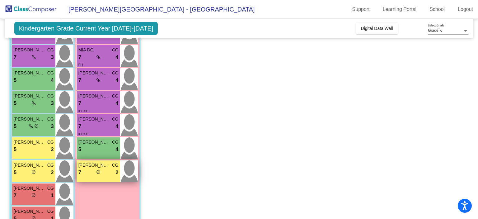
click at [94, 178] on div "WINNIE WADDELL CG 7 lock do_not_disturb_alt 2" at bounding box center [98, 171] width 43 height 22
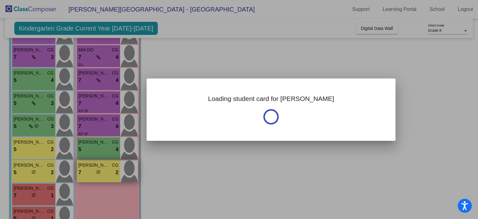
click at [94, 178] on div at bounding box center [239, 109] width 478 height 219
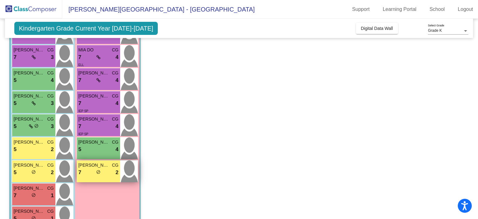
click at [96, 171] on span "do_not_disturb_alt" at bounding box center [98, 172] width 4 height 4
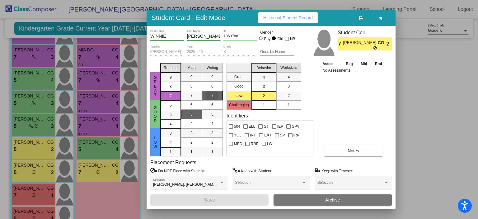
click at [217, 92] on div "7" at bounding box center [212, 95] width 12 height 9
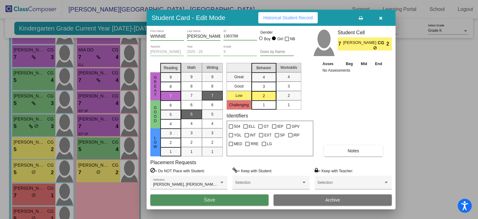
click at [216, 195] on button "Save" at bounding box center [209, 199] width 118 height 11
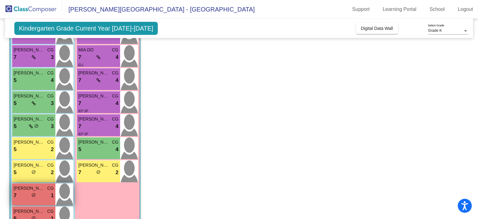
click at [35, 194] on span "do_not_disturb_alt" at bounding box center [33, 195] width 4 height 4
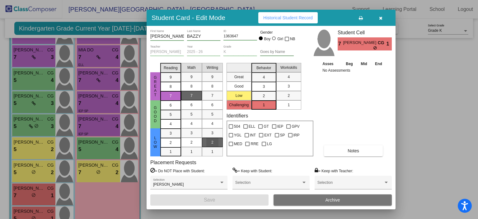
click at [210, 144] on div "2" at bounding box center [212, 142] width 12 height 9
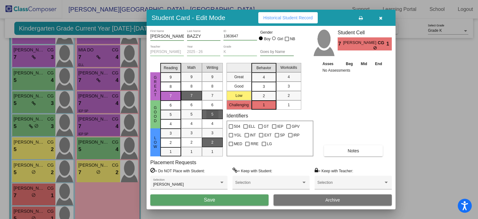
click at [210, 113] on div "5" at bounding box center [212, 114] width 12 height 9
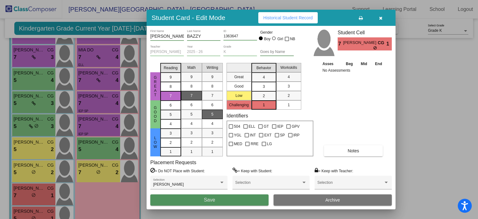
click at [193, 201] on button "Save" at bounding box center [209, 199] width 118 height 11
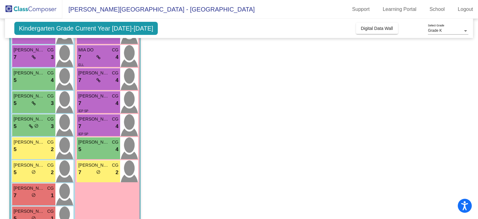
scroll to position [121, 0]
